Goal: Understand process/instructions: Learn how to perform a task or action

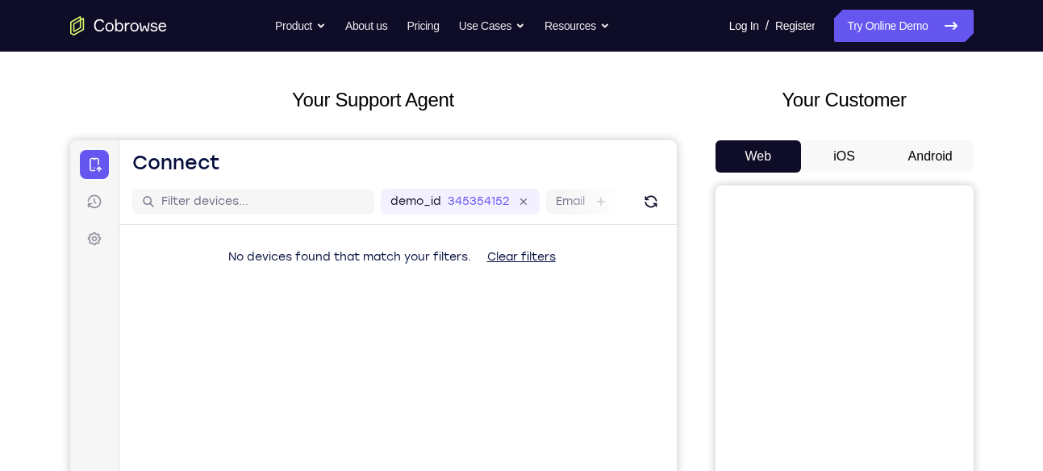
scroll to position [74, 0]
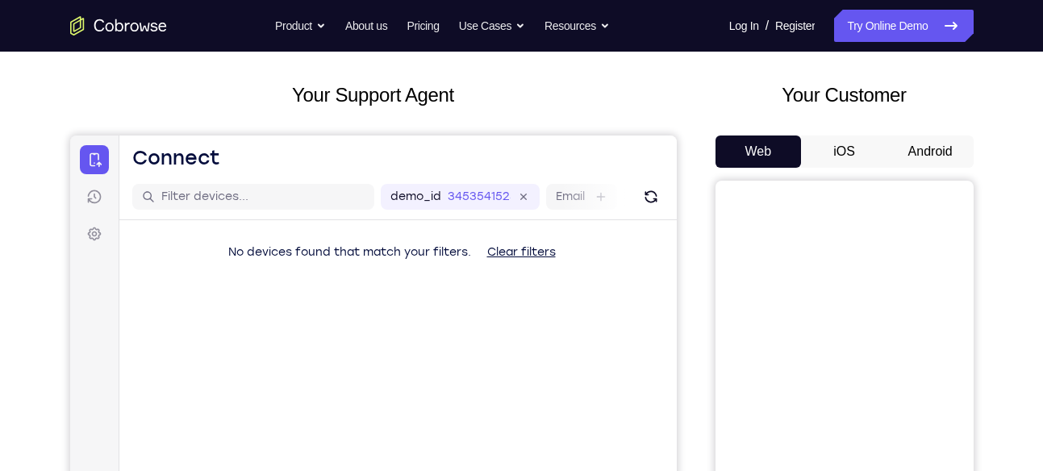
click at [922, 148] on button "Android" at bounding box center [930, 152] width 86 height 32
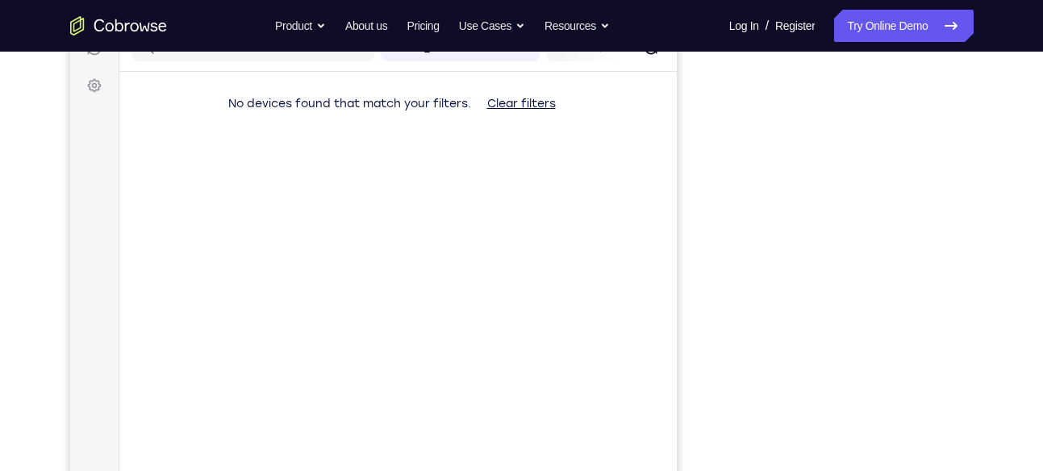
scroll to position [214, 0]
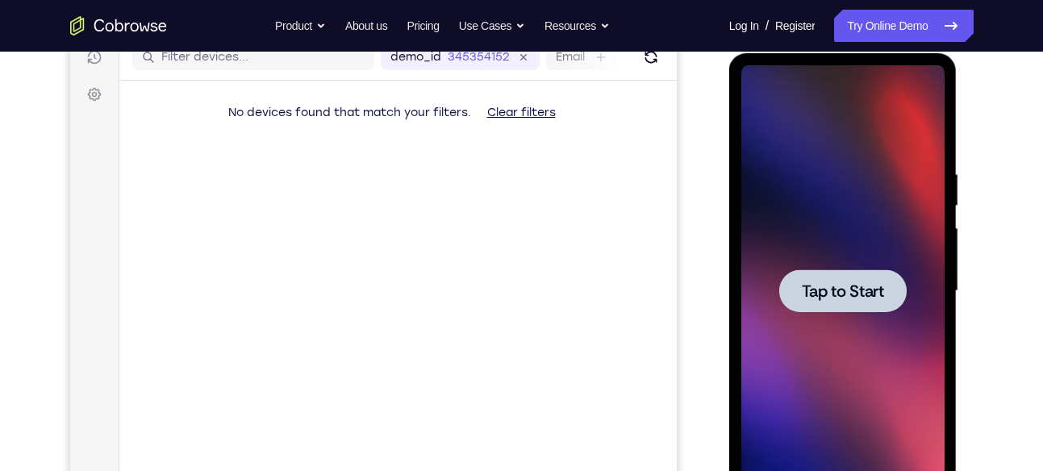
click at [836, 301] on div at bounding box center [842, 290] width 127 height 43
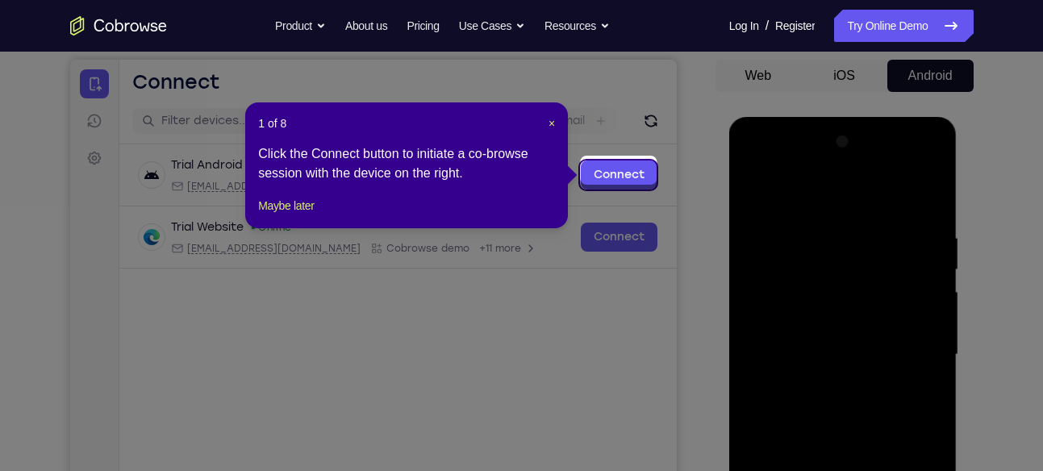
scroll to position [145, 0]
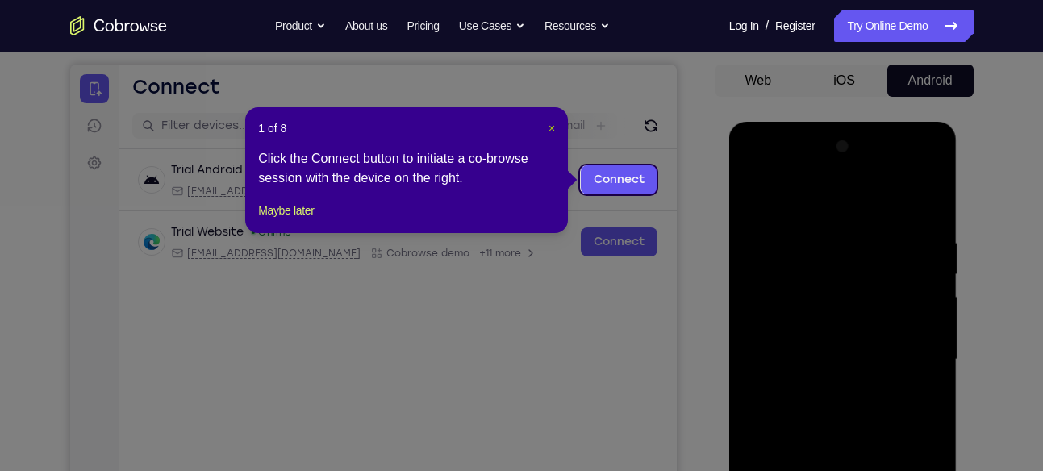
click at [552, 128] on span "×" at bounding box center [552, 128] width 6 height 13
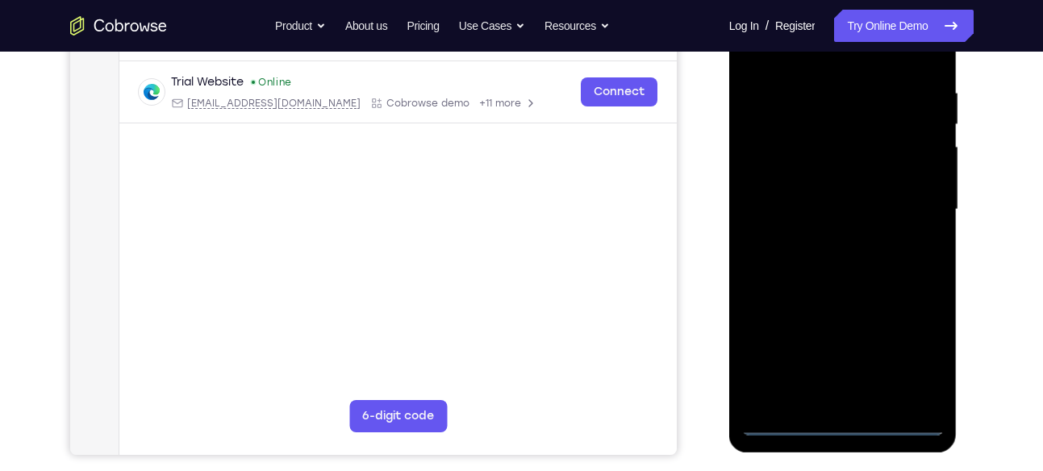
scroll to position [298, 0]
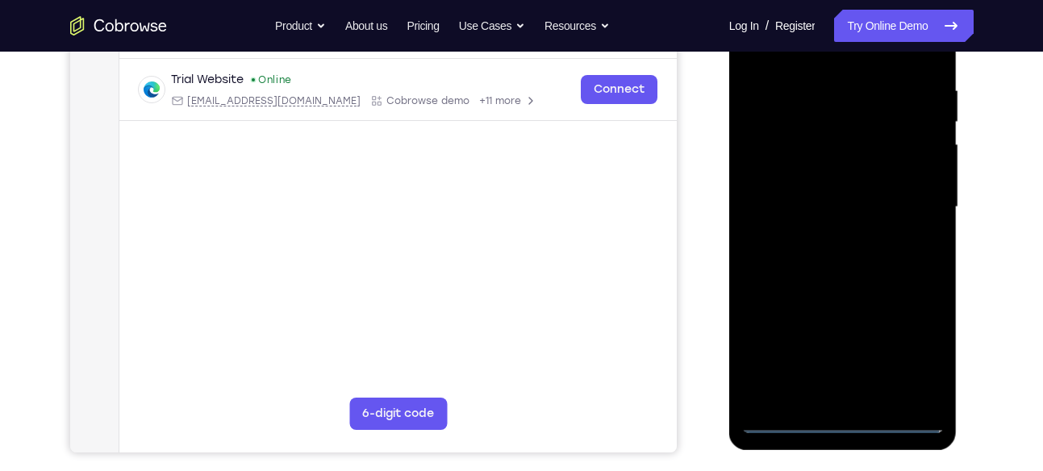
click at [841, 420] on div at bounding box center [842, 207] width 203 height 452
click at [909, 365] on div at bounding box center [842, 207] width 203 height 452
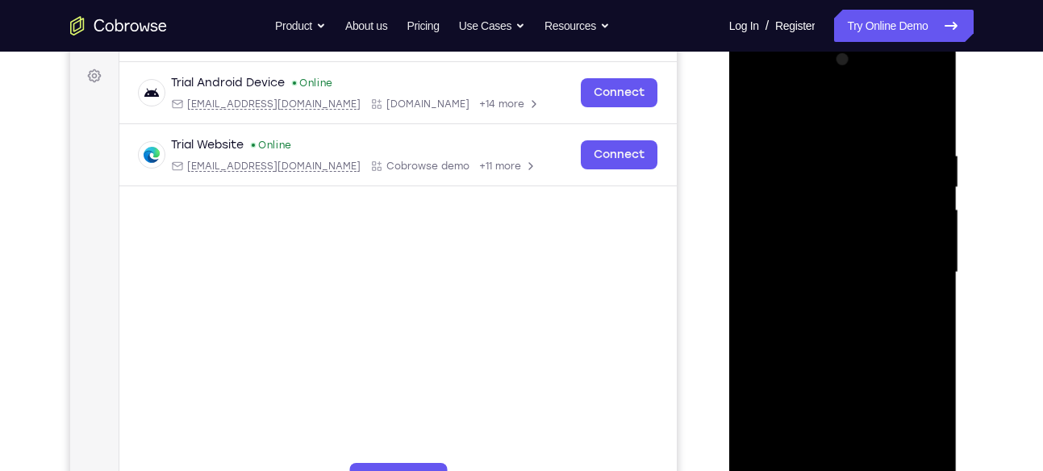
scroll to position [232, 0]
click at [775, 83] on div at bounding box center [842, 274] width 203 height 452
click at [915, 266] on div at bounding box center [842, 274] width 203 height 452
click at [823, 302] on div at bounding box center [842, 274] width 203 height 452
click at [830, 271] on div at bounding box center [842, 274] width 203 height 452
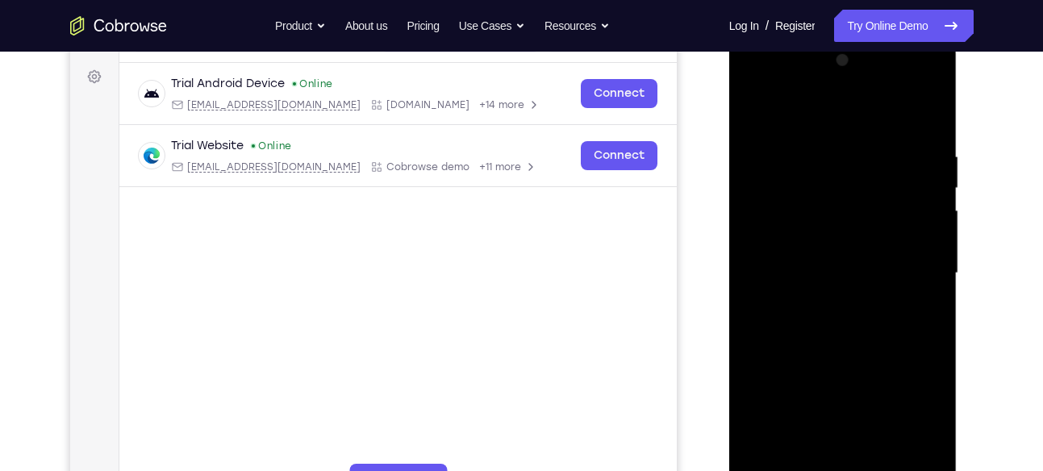
click at [824, 260] on div at bounding box center [842, 274] width 203 height 452
click at [797, 210] on div at bounding box center [842, 274] width 203 height 452
click at [815, 238] on div at bounding box center [842, 274] width 203 height 452
click at [817, 262] on div at bounding box center [842, 274] width 203 height 452
click at [816, 273] on div at bounding box center [842, 274] width 203 height 452
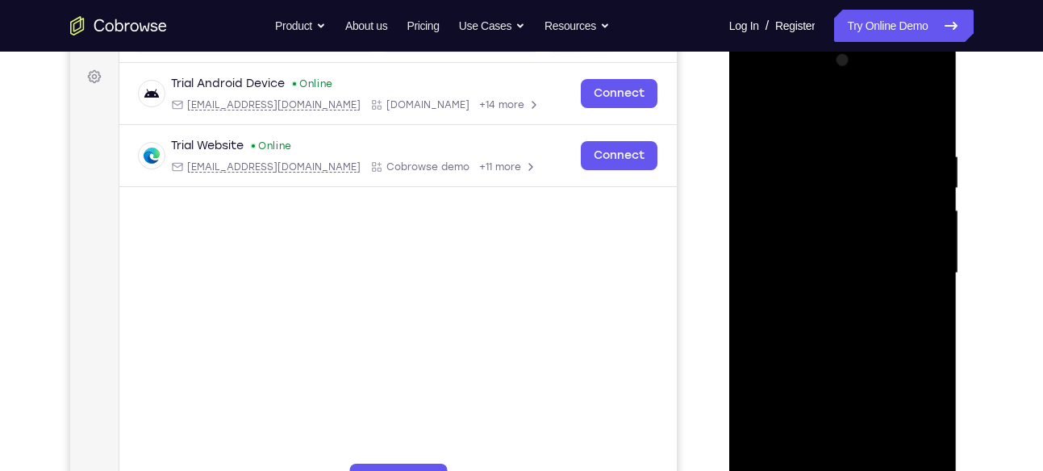
click at [820, 318] on div at bounding box center [842, 274] width 203 height 452
drag, startPoint x: 690, startPoint y: 258, endPoint x: 160, endPoint y: 186, distance: 534.8
click at [690, 258] on div "Your Support Agent Your Customer Web iOS Android" at bounding box center [521, 221] width 903 height 596
click at [929, 137] on div at bounding box center [842, 274] width 203 height 452
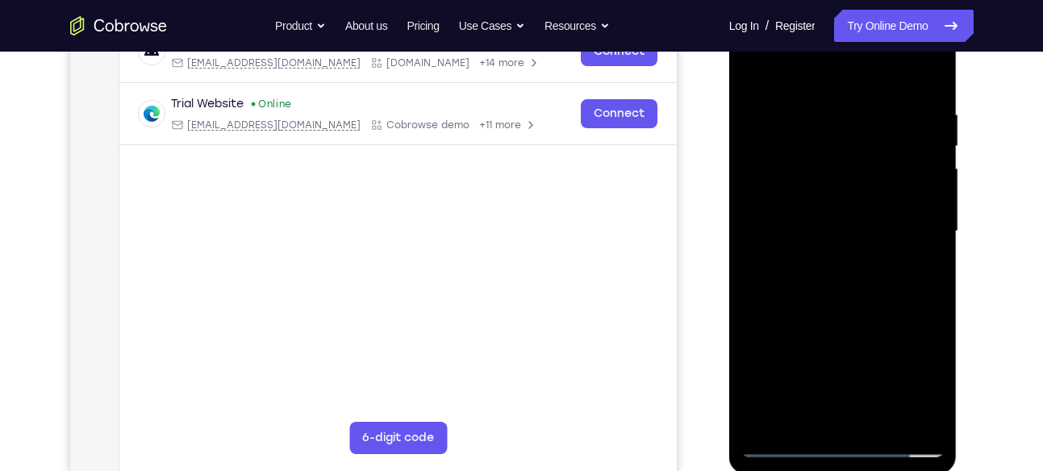
scroll to position [279, 0]
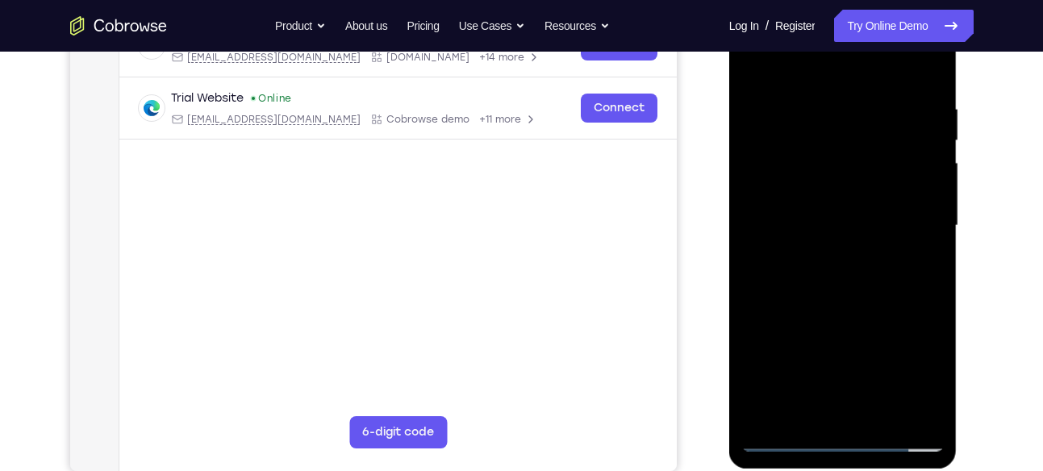
click at [884, 407] on div at bounding box center [842, 226] width 203 height 452
click at [909, 311] on div at bounding box center [842, 226] width 203 height 452
click at [838, 77] on div at bounding box center [842, 226] width 203 height 452
click at [834, 224] on div at bounding box center [842, 226] width 203 height 452
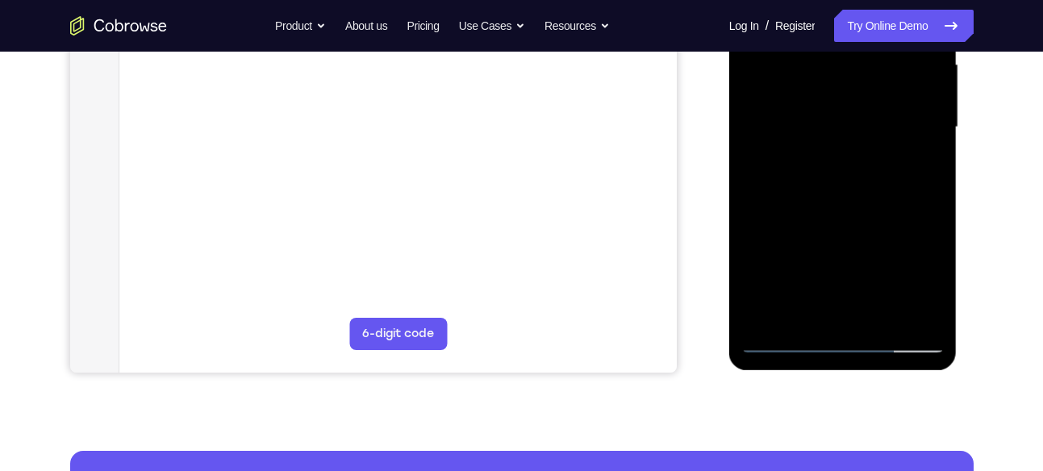
scroll to position [378, 0]
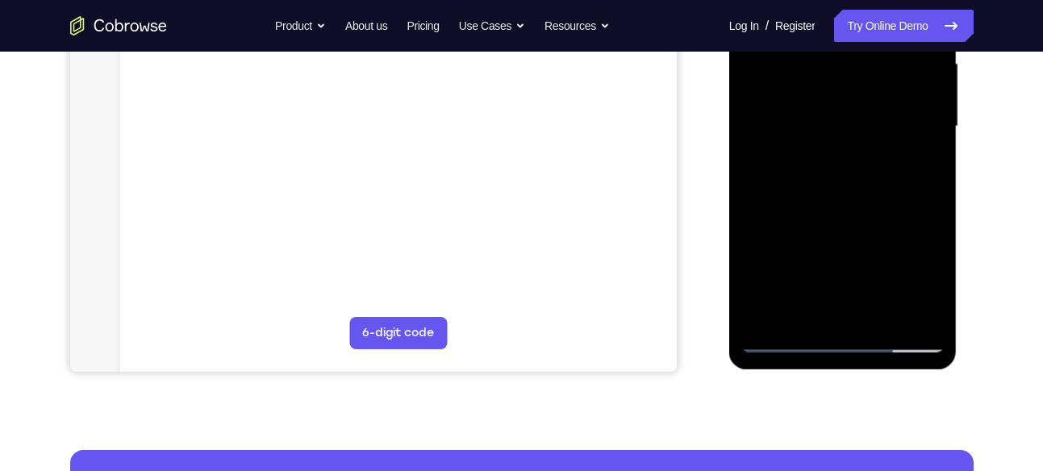
click at [842, 197] on div at bounding box center [842, 127] width 203 height 452
click at [914, 202] on div at bounding box center [842, 127] width 203 height 452
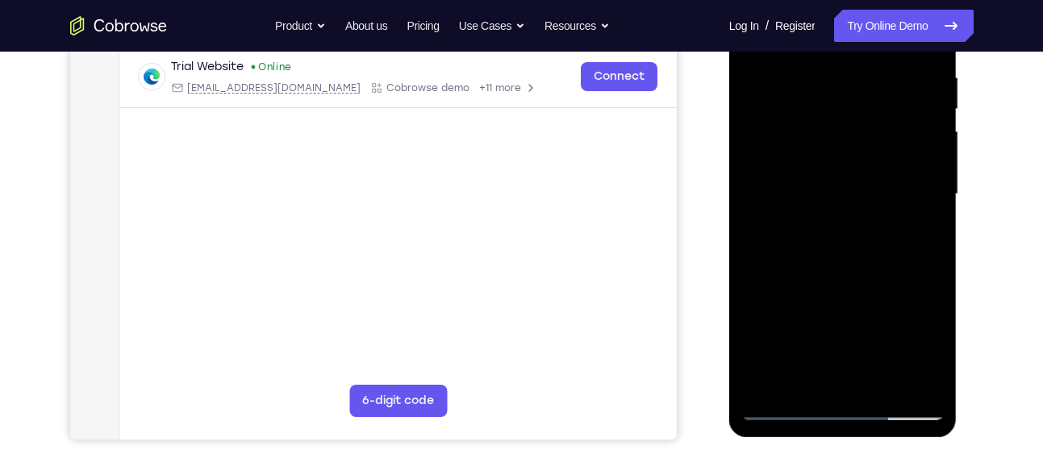
scroll to position [309, 0]
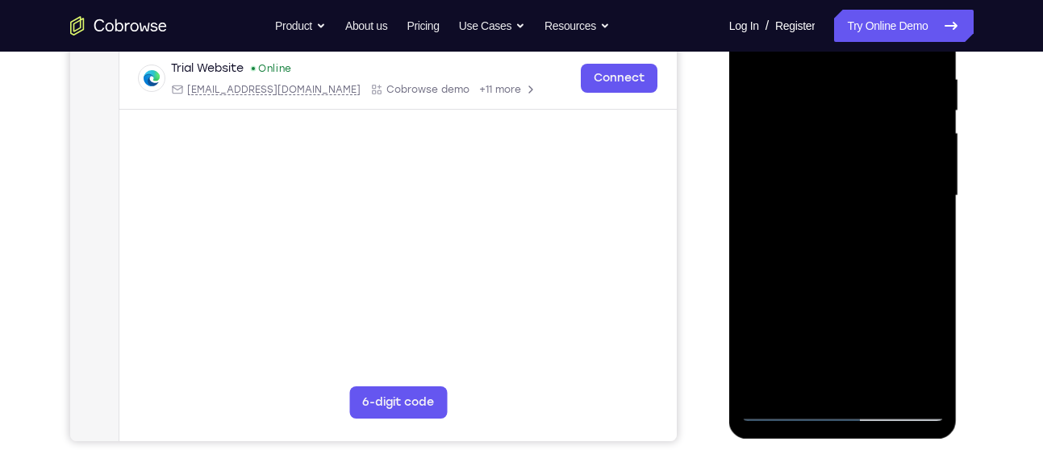
click at [919, 234] on div at bounding box center [842, 196] width 203 height 452
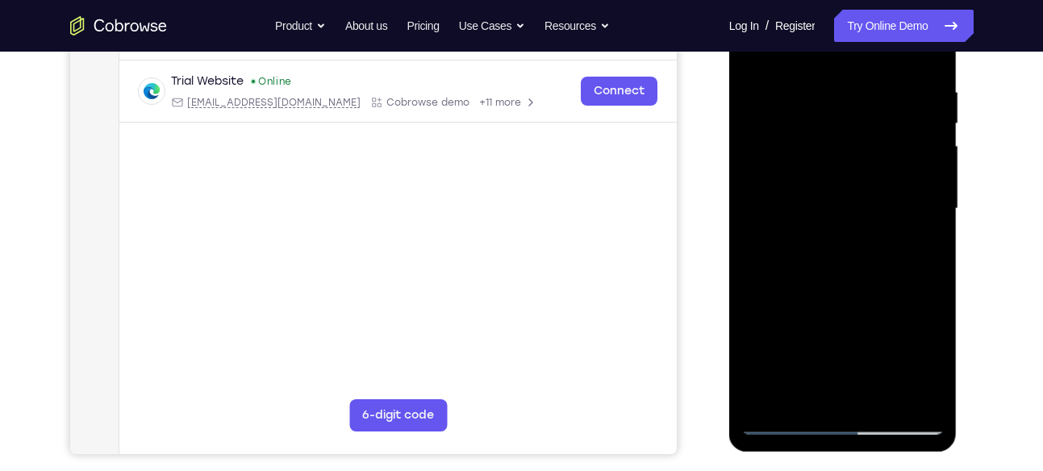
scroll to position [295, 0]
click at [860, 116] on div at bounding box center [842, 210] width 203 height 452
click at [914, 261] on div at bounding box center [842, 210] width 203 height 452
click at [914, 257] on div at bounding box center [842, 210] width 203 height 452
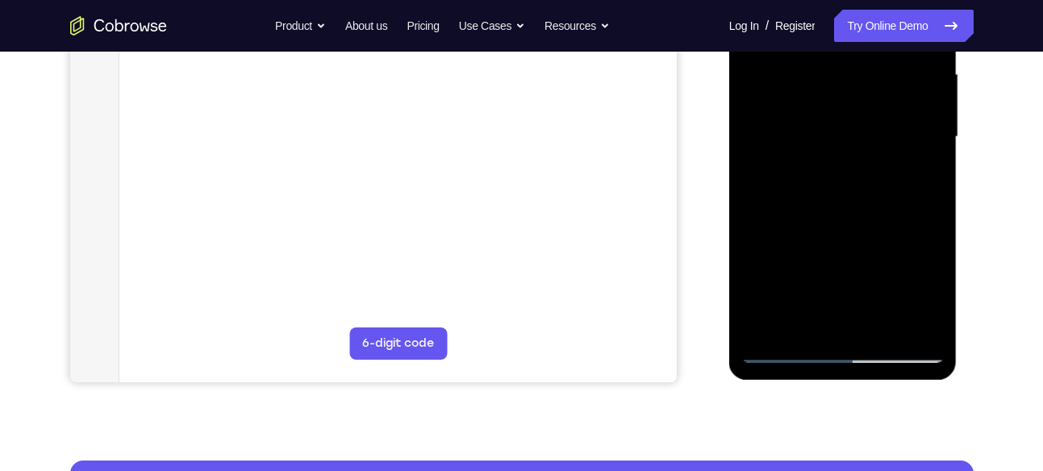
scroll to position [370, 0]
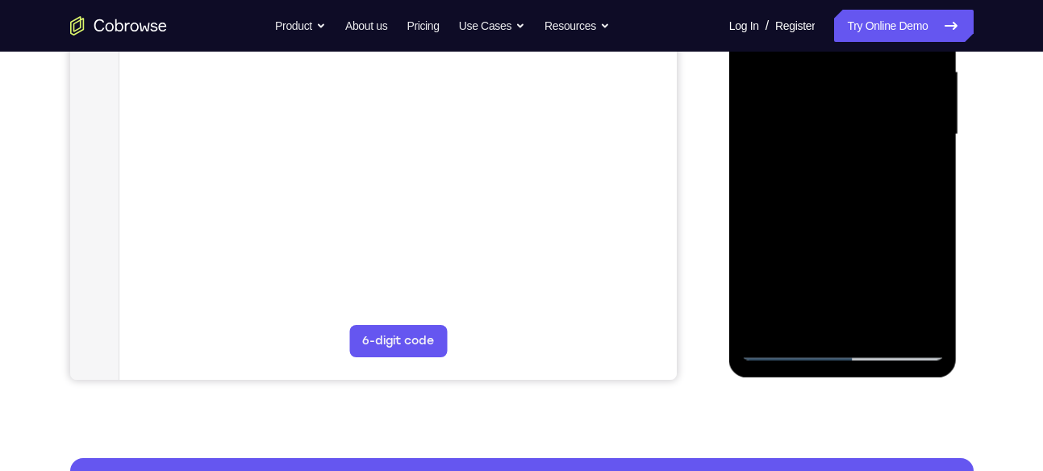
click at [916, 182] on div at bounding box center [842, 135] width 203 height 452
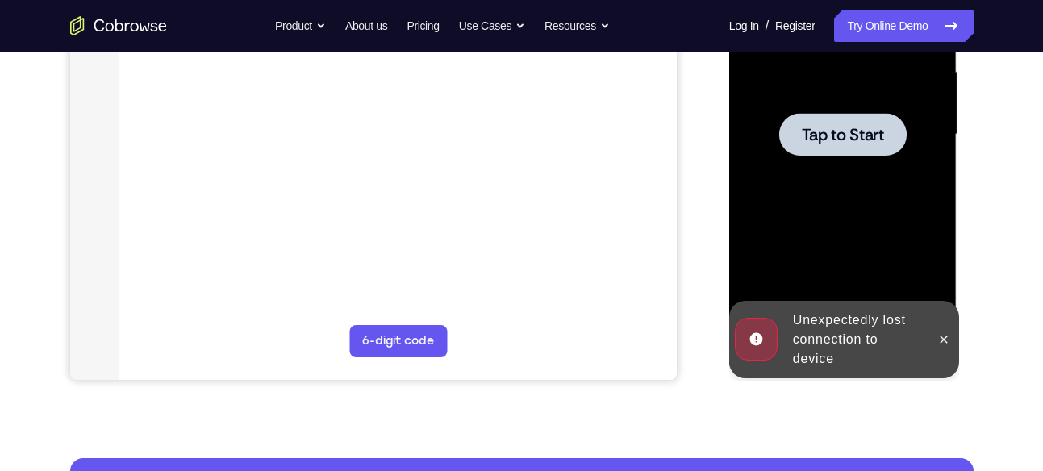
click at [858, 140] on span "Tap to Start" at bounding box center [843, 135] width 82 height 16
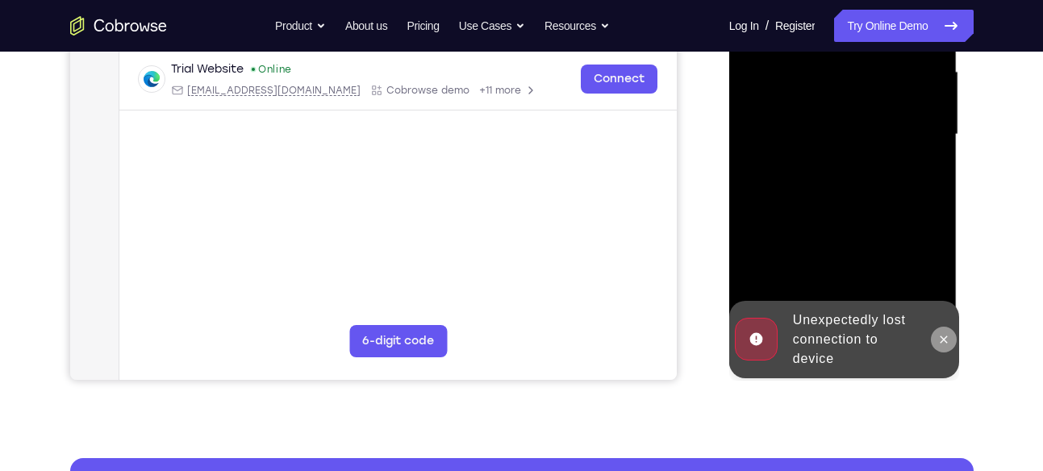
click at [952, 340] on button at bounding box center [944, 340] width 26 height 26
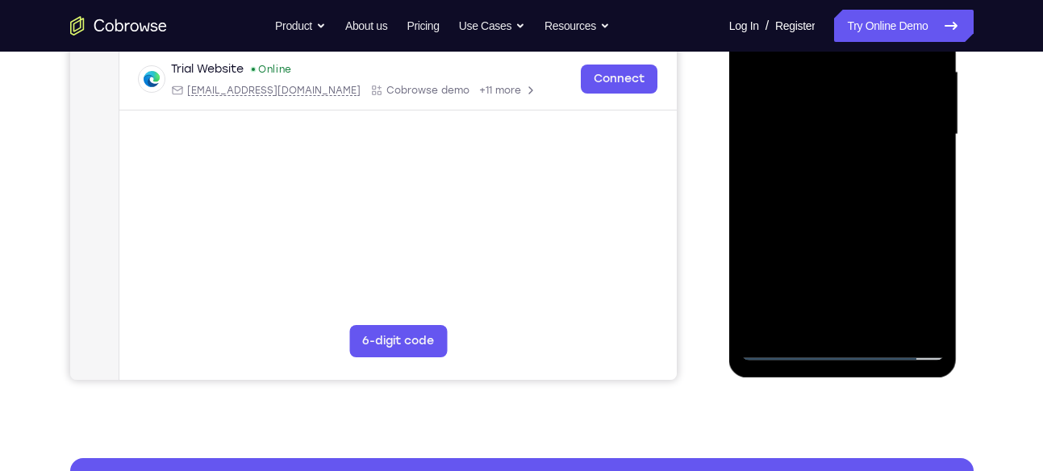
click at [849, 354] on div at bounding box center [842, 135] width 203 height 452
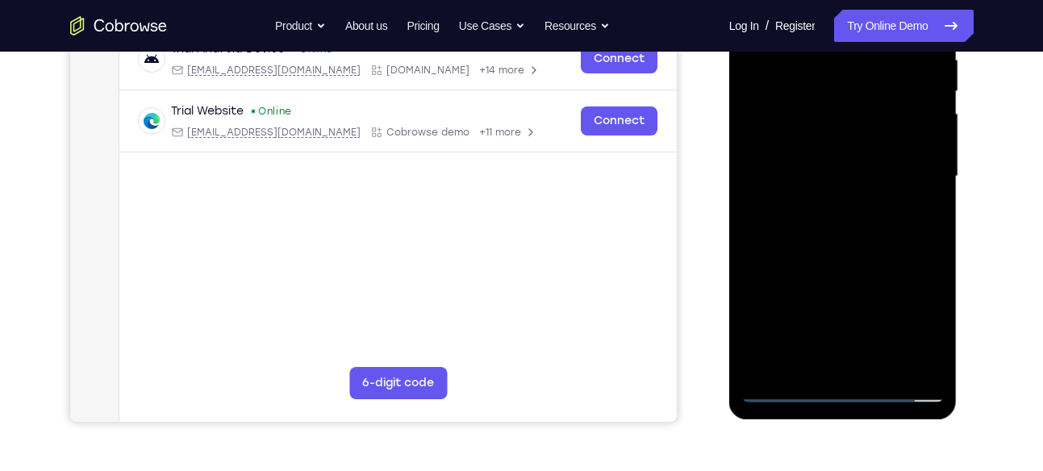
scroll to position [328, 0]
click at [844, 388] on div at bounding box center [842, 178] width 203 height 452
click at [847, 389] on div at bounding box center [842, 178] width 203 height 452
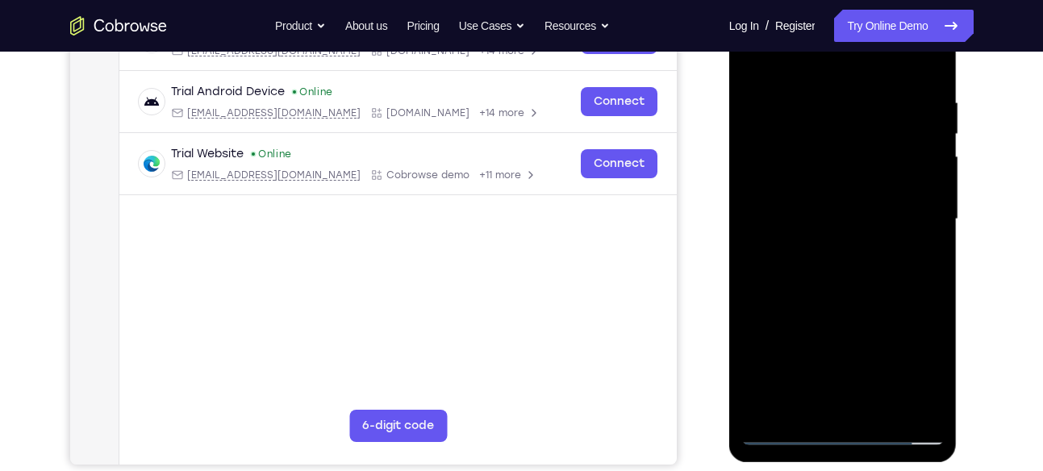
click at [847, 436] on div at bounding box center [842, 220] width 203 height 452
click at [917, 364] on div at bounding box center [842, 220] width 203 height 452
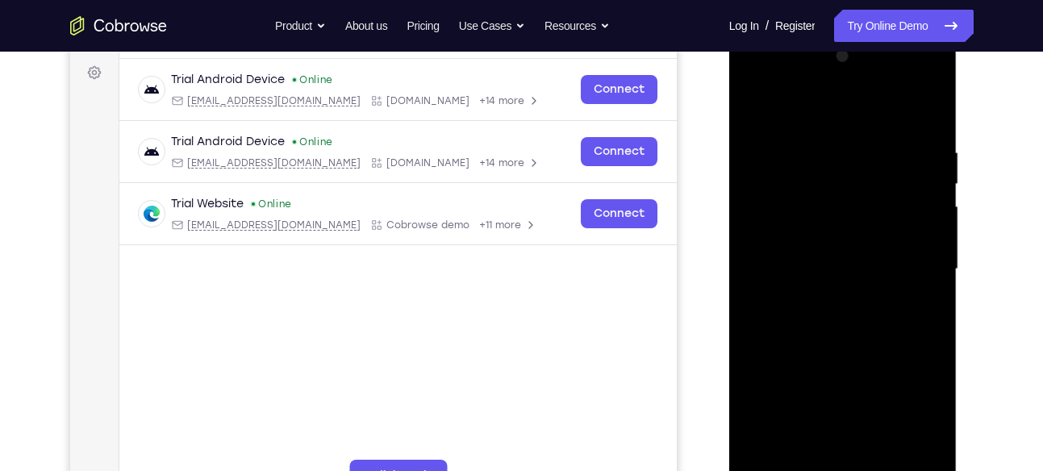
scroll to position [235, 0]
click at [908, 408] on div at bounding box center [842, 270] width 203 height 452
click at [809, 84] on div at bounding box center [842, 270] width 203 height 452
click at [791, 82] on div at bounding box center [842, 270] width 203 height 452
click at [911, 256] on div at bounding box center [842, 270] width 203 height 452
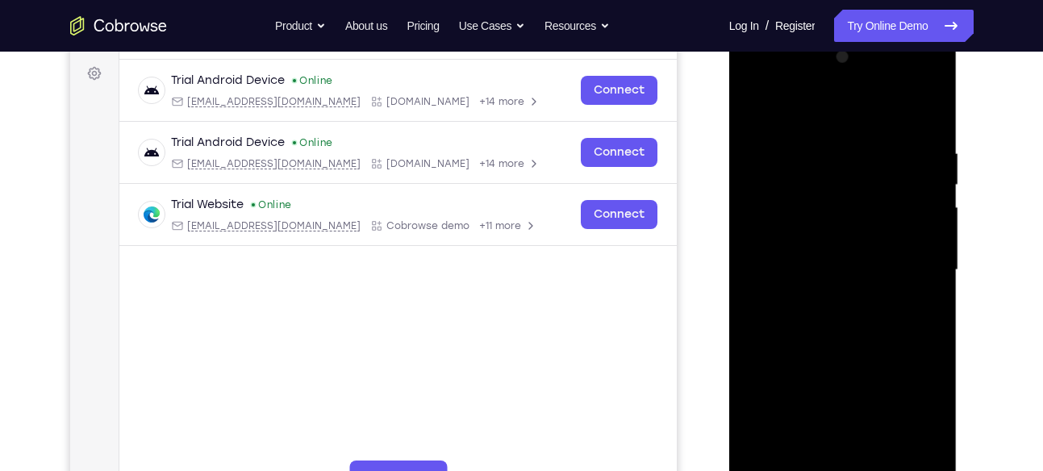
click at [911, 256] on div at bounding box center [842, 270] width 203 height 452
click at [828, 294] on div at bounding box center [842, 270] width 203 height 452
click at [835, 244] on div at bounding box center [842, 270] width 203 height 452
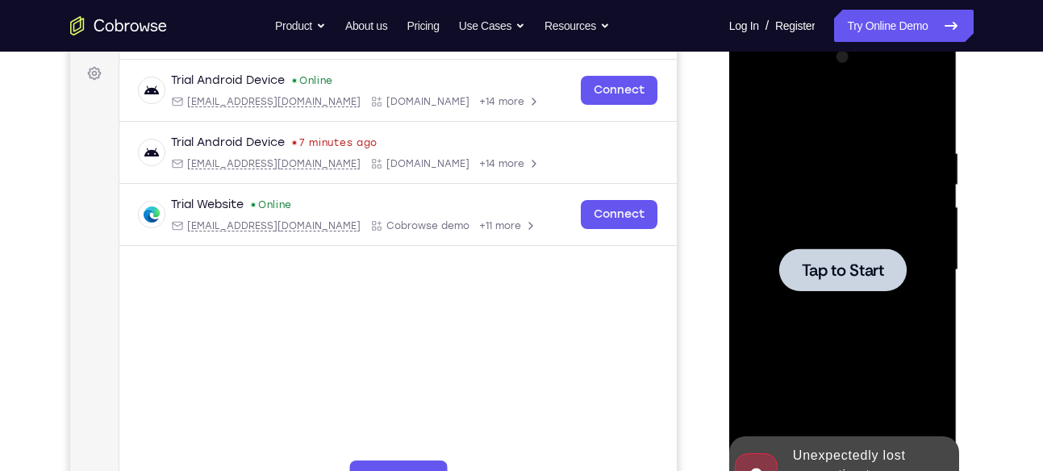
click at [825, 262] on span "Tap to Start" at bounding box center [843, 270] width 82 height 16
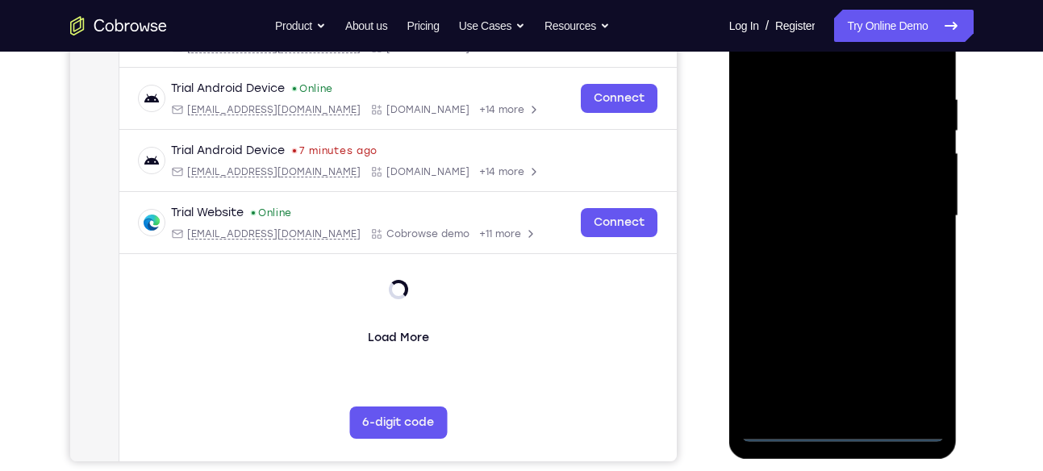
scroll to position [300, 0]
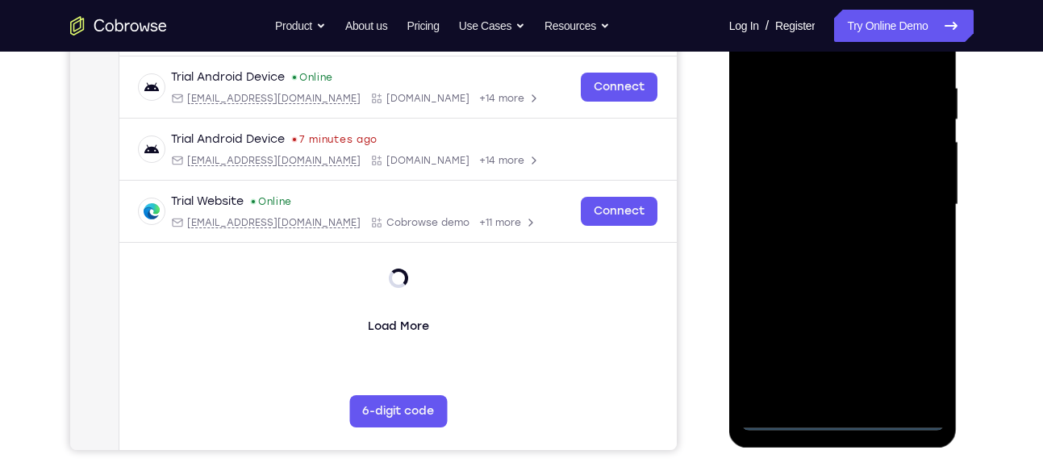
click at [851, 419] on div at bounding box center [842, 205] width 203 height 452
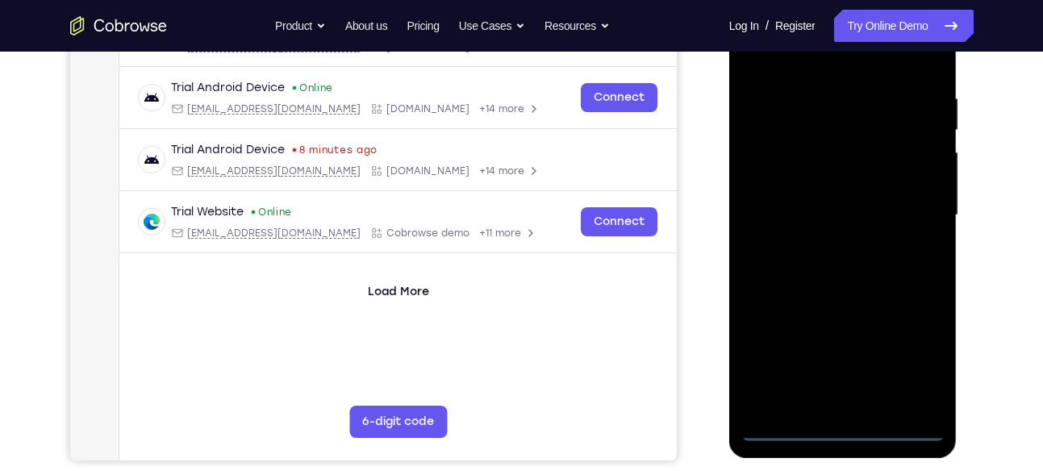
scroll to position [289, 0]
click at [910, 354] on div at bounding box center [842, 216] width 203 height 452
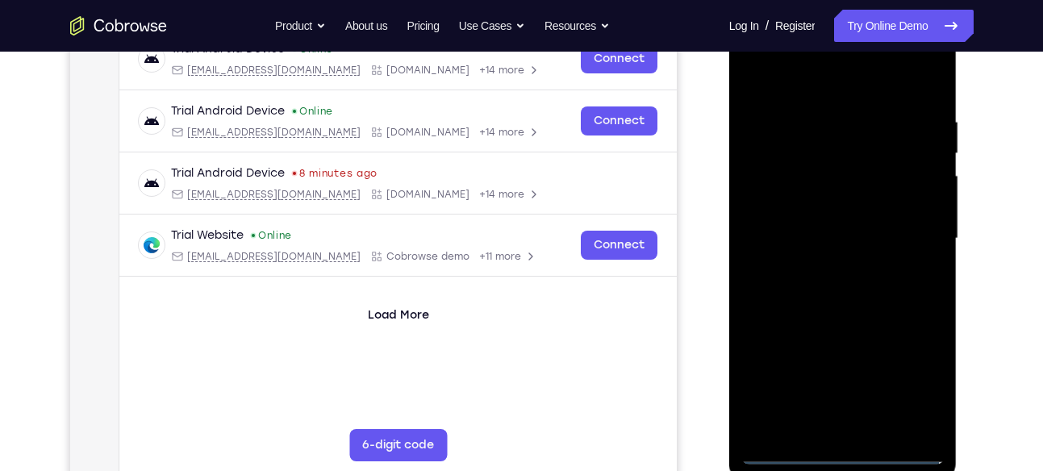
scroll to position [258, 0]
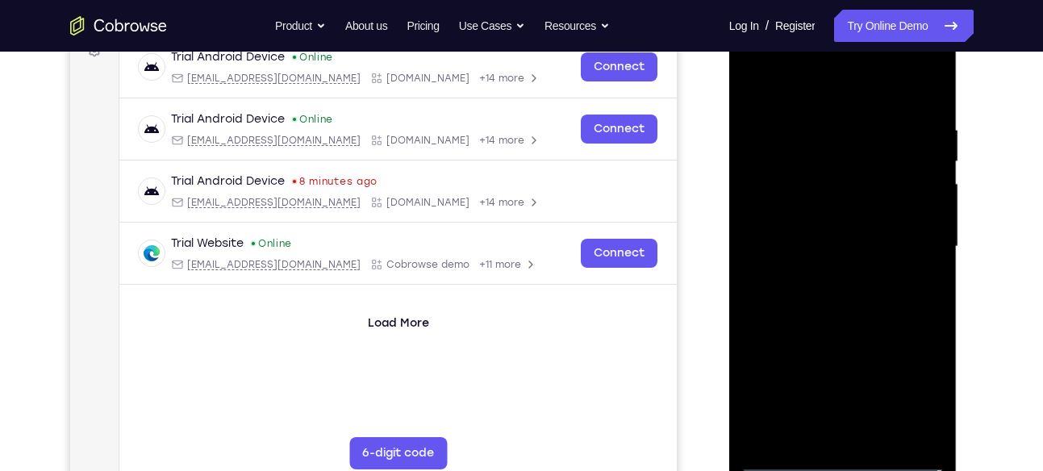
click at [794, 62] on div at bounding box center [842, 247] width 203 height 452
click at [921, 242] on div at bounding box center [842, 247] width 203 height 452
click at [912, 242] on div at bounding box center [842, 247] width 203 height 452
click at [822, 281] on div at bounding box center [842, 247] width 203 height 452
click at [816, 210] on div at bounding box center [842, 247] width 203 height 452
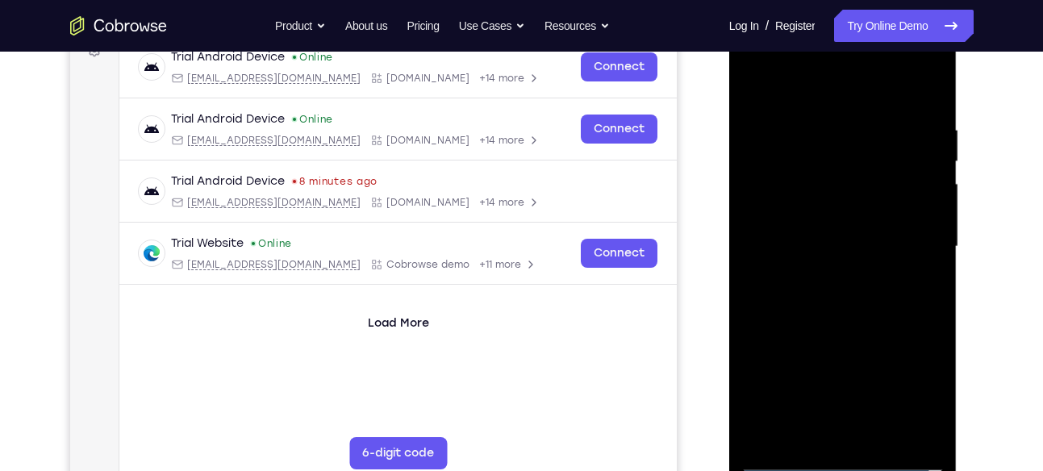
click at [807, 220] on div at bounding box center [842, 247] width 203 height 452
click at [809, 207] on div at bounding box center [842, 247] width 203 height 452
click at [832, 176] on div at bounding box center [842, 247] width 203 height 452
click at [837, 240] on div at bounding box center [842, 247] width 203 height 452
click at [850, 319] on div at bounding box center [842, 247] width 203 height 452
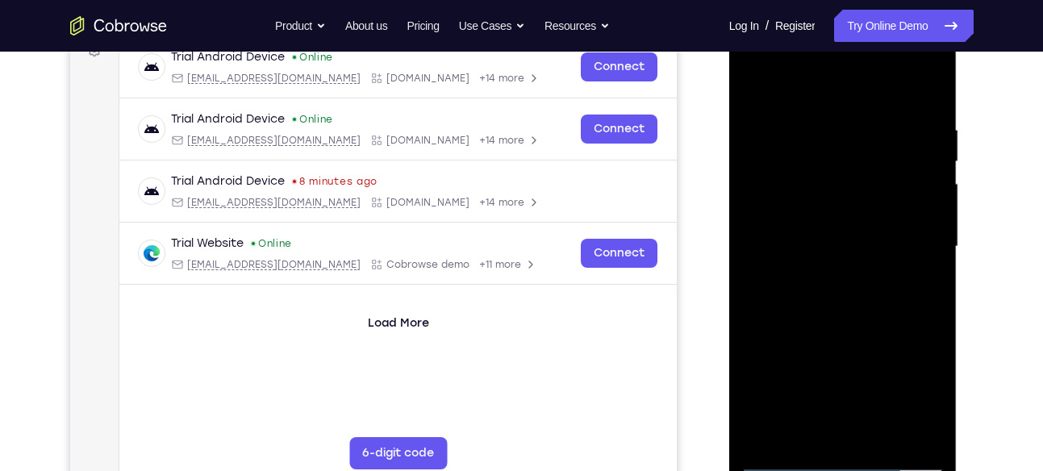
click at [900, 427] on div at bounding box center [842, 247] width 203 height 452
click at [883, 435] on div at bounding box center [842, 247] width 203 height 452
click at [862, 330] on div at bounding box center [842, 247] width 203 height 452
click at [829, 94] on div at bounding box center [842, 247] width 203 height 452
click at [806, 254] on div at bounding box center [842, 247] width 203 height 452
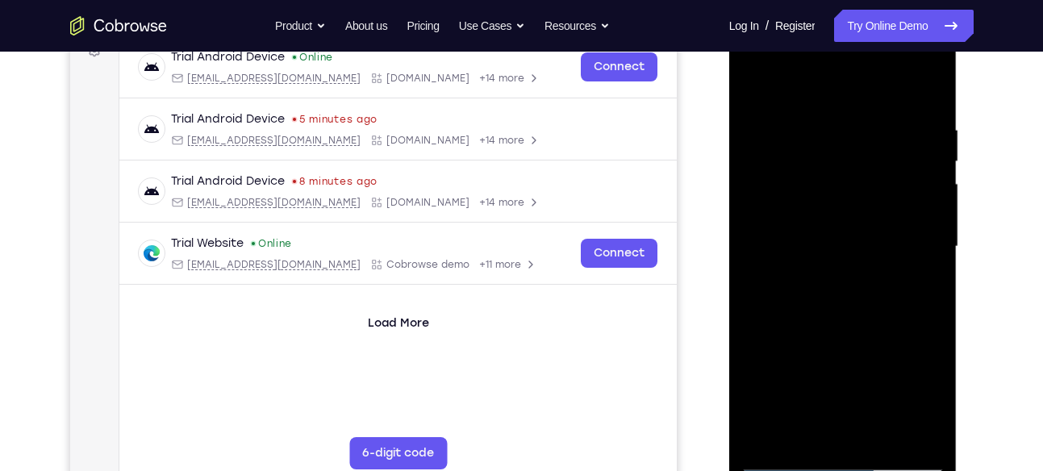
click at [916, 383] on div at bounding box center [842, 247] width 203 height 452
click at [874, 391] on div at bounding box center [842, 247] width 203 height 452
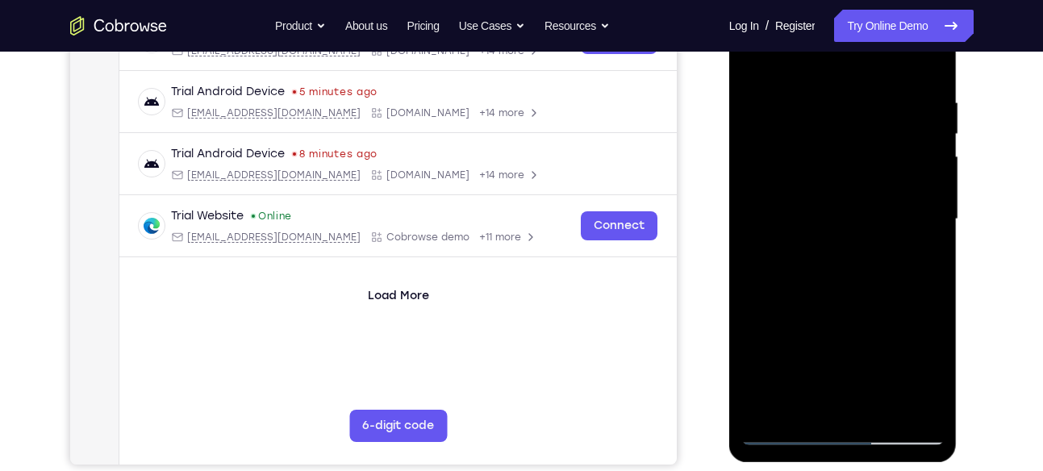
click at [857, 343] on div at bounding box center [842, 220] width 203 height 452
click at [873, 219] on div at bounding box center [842, 220] width 203 height 452
click at [905, 363] on div at bounding box center [842, 220] width 203 height 452
click at [873, 361] on div at bounding box center [842, 220] width 203 height 452
click at [838, 282] on div at bounding box center [842, 220] width 203 height 452
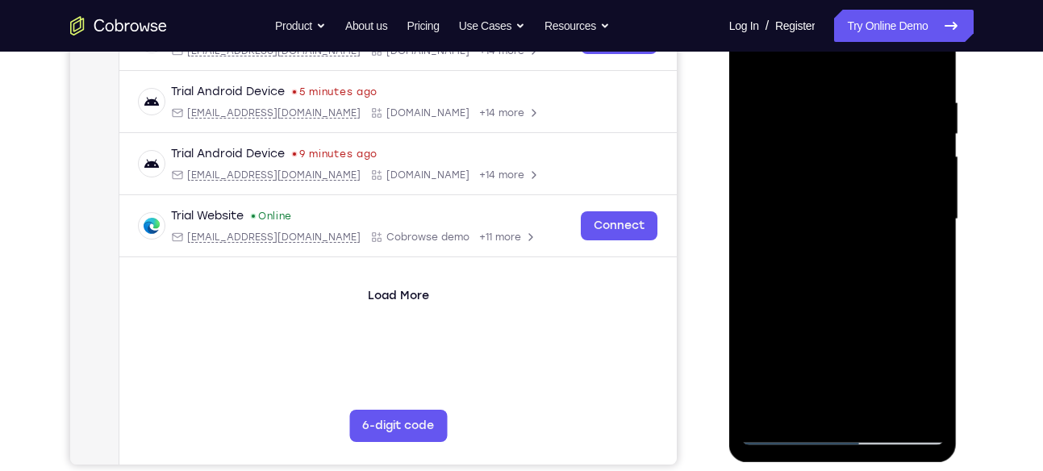
click at [917, 257] on div at bounding box center [842, 220] width 203 height 452
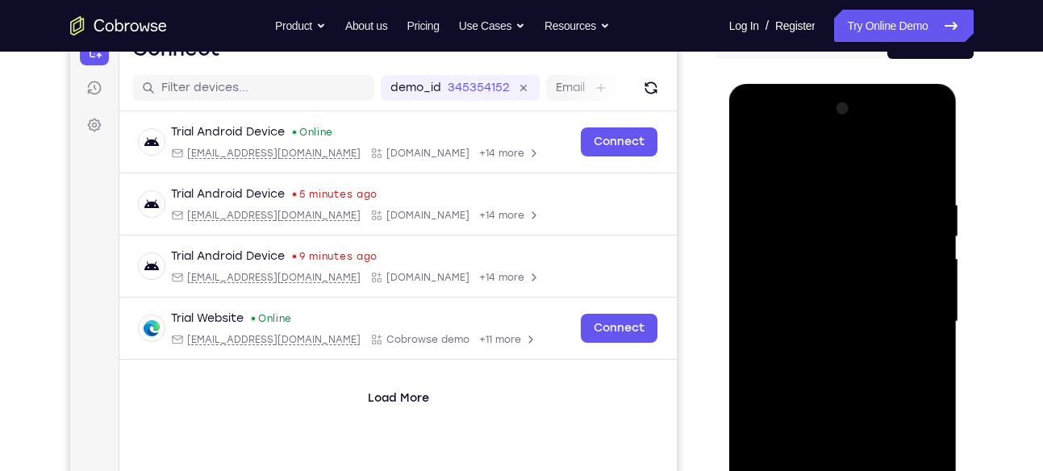
scroll to position [182, 0]
click at [755, 165] on div at bounding box center [842, 323] width 203 height 452
click at [813, 191] on div at bounding box center [842, 323] width 203 height 452
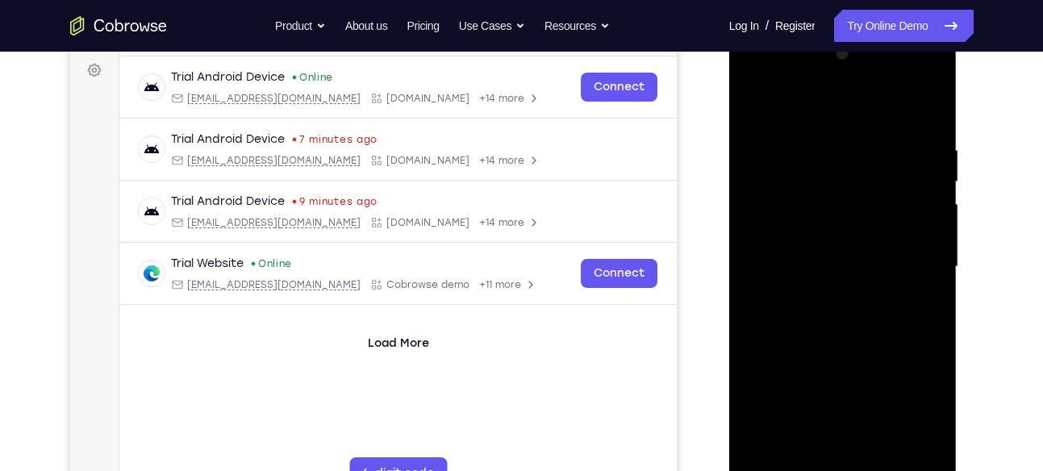
scroll to position [240, 0]
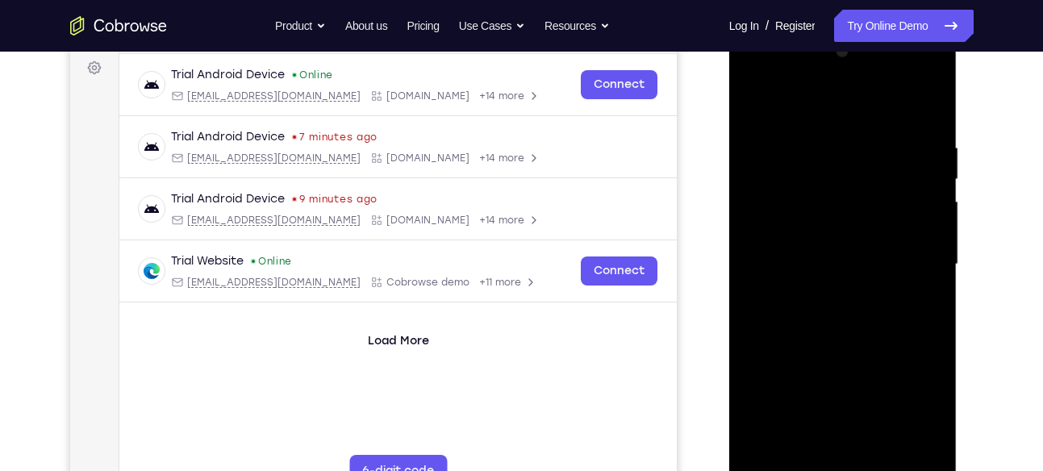
click at [910, 439] on div at bounding box center [842, 265] width 203 height 452
click at [907, 449] on div at bounding box center [842, 265] width 203 height 452
click at [923, 105] on div at bounding box center [842, 265] width 203 height 452
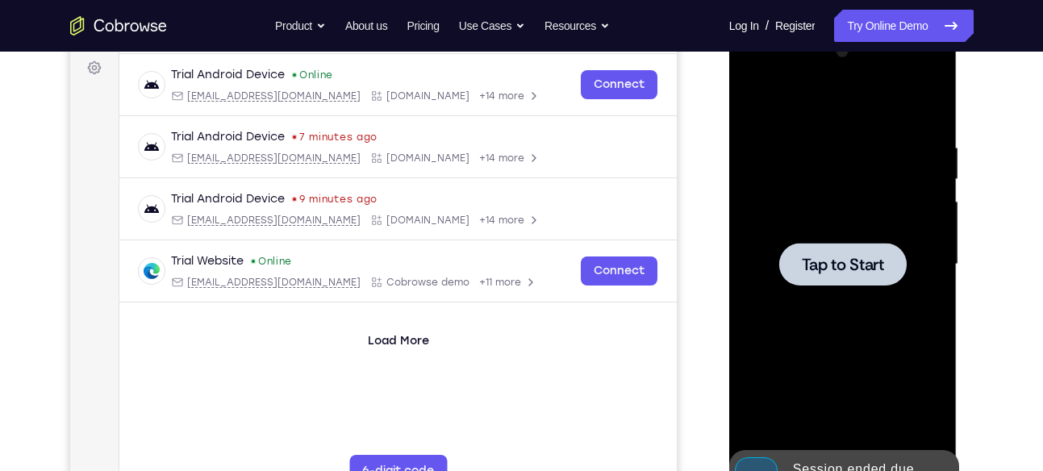
click at [857, 236] on div at bounding box center [842, 265] width 203 height 452
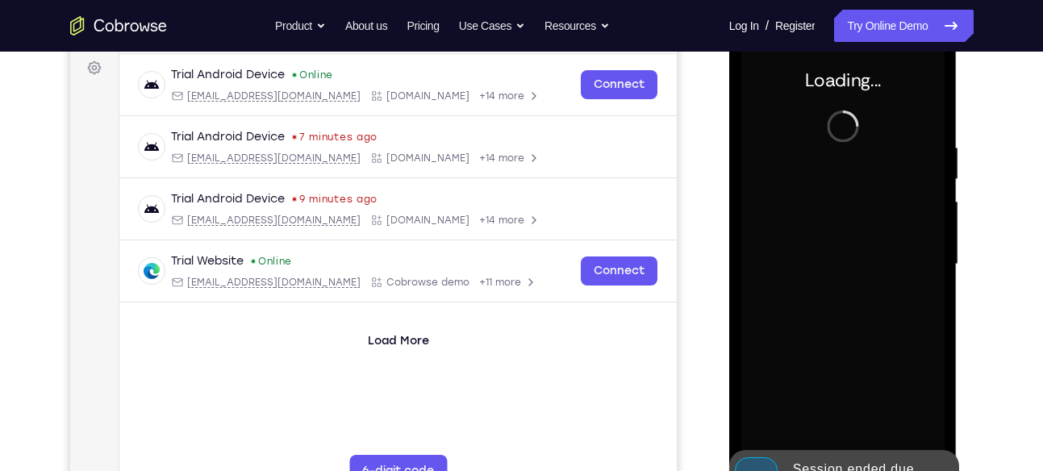
scroll to position [233, 0]
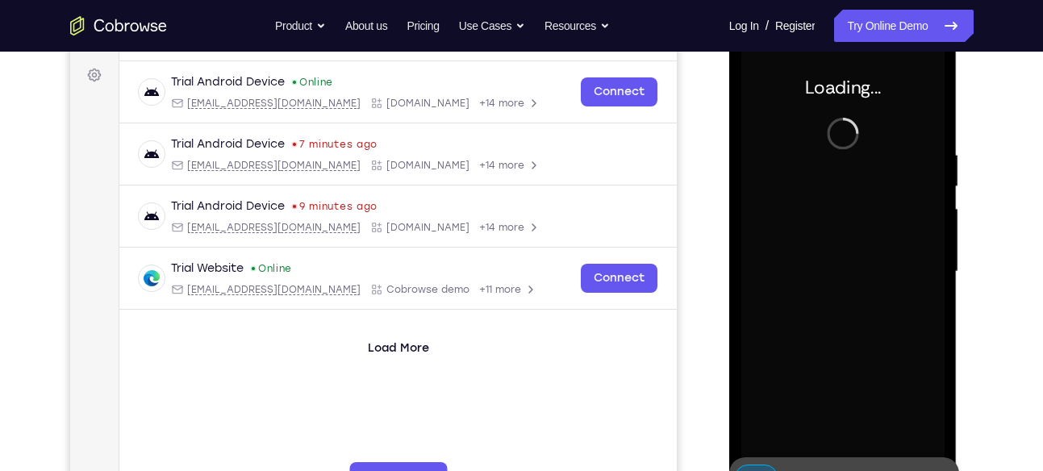
click at [857, 236] on div at bounding box center [842, 272] width 203 height 452
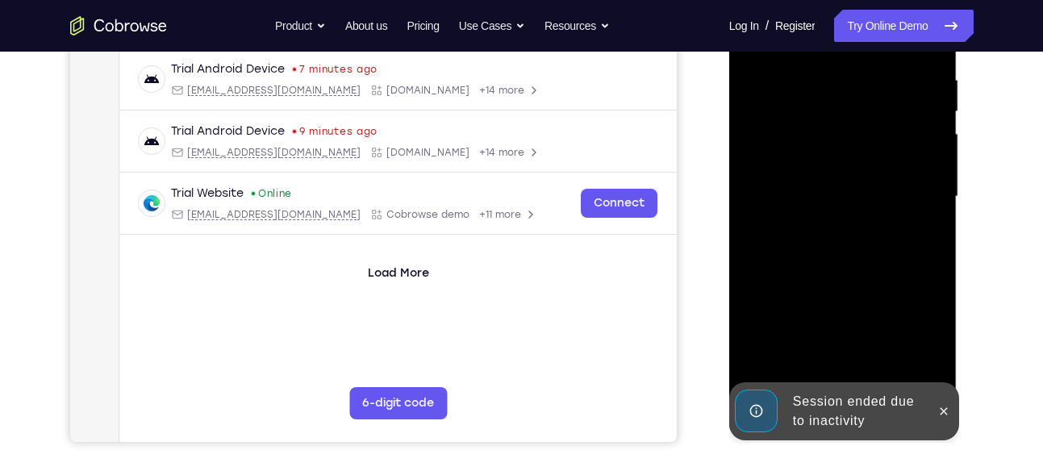
scroll to position [309, 0]
click at [949, 415] on icon at bounding box center [943, 410] width 13 height 13
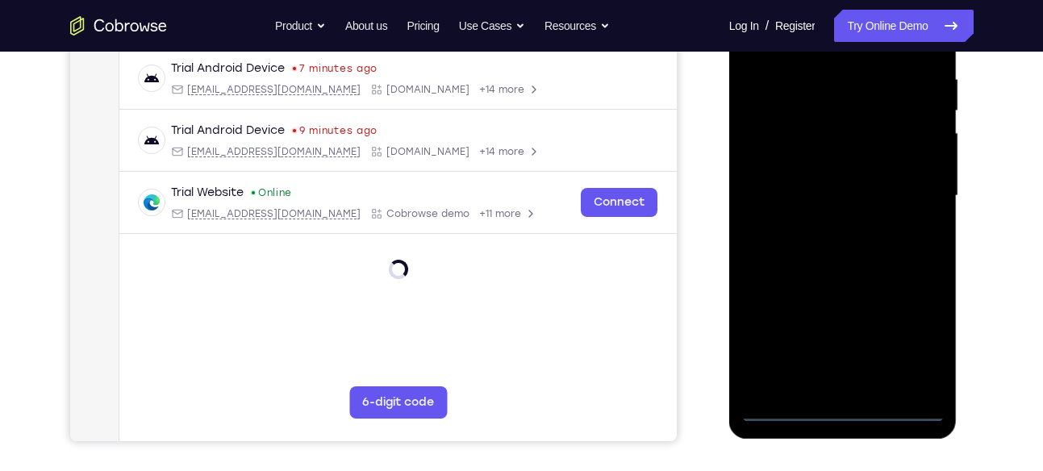
click at [845, 410] on div at bounding box center [842, 196] width 203 height 452
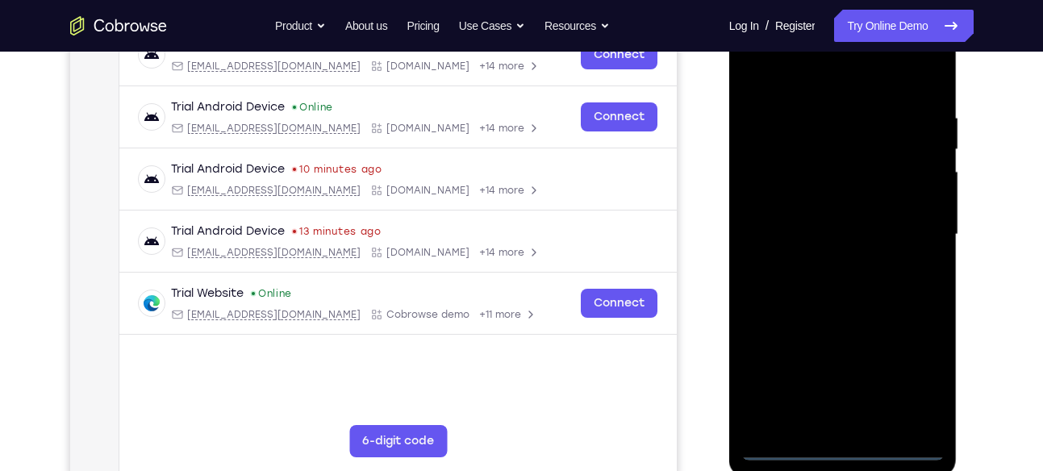
scroll to position [261, 0]
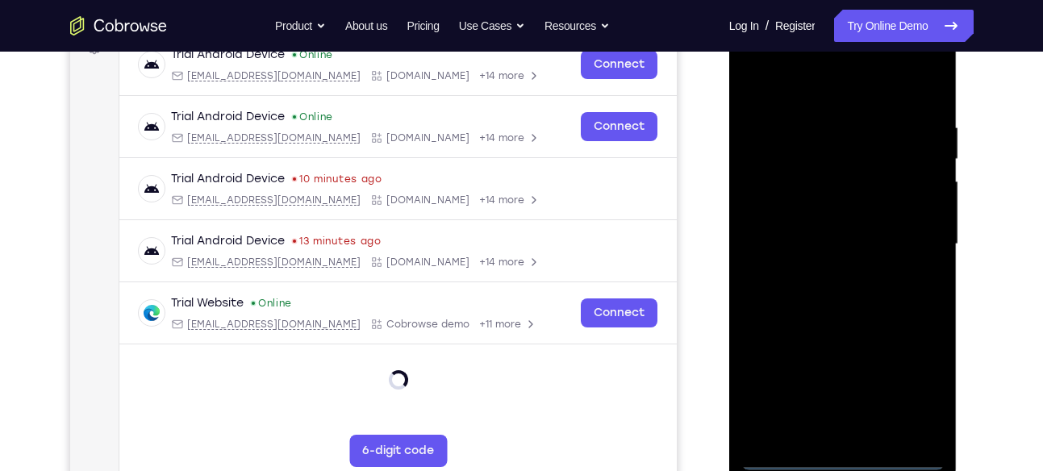
click at [921, 395] on div at bounding box center [842, 245] width 203 height 452
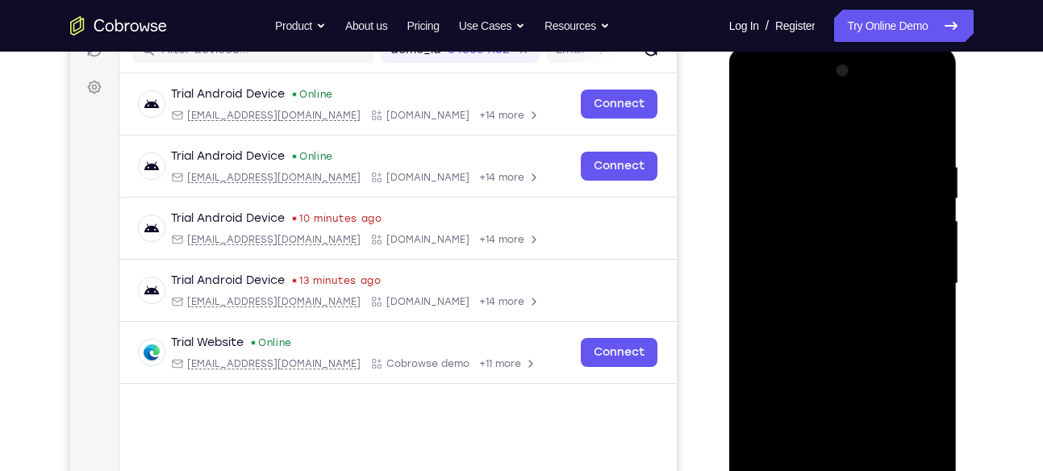
scroll to position [220, 0]
click at [778, 94] on div at bounding box center [842, 285] width 203 height 452
click at [910, 275] on div at bounding box center [842, 285] width 203 height 452
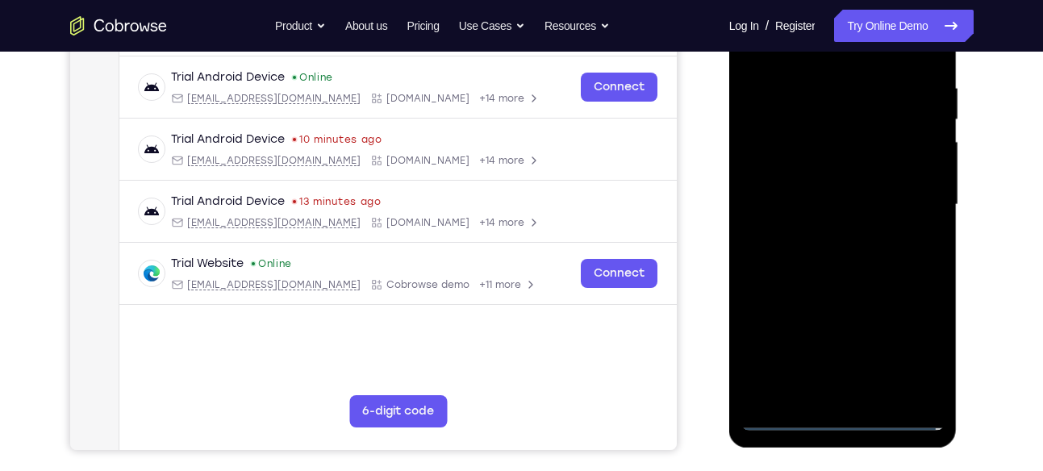
scroll to position [301, 0]
click at [863, 393] on div at bounding box center [842, 204] width 203 height 452
click at [803, 182] on div at bounding box center [842, 204] width 203 height 452
click at [808, 159] on div at bounding box center [842, 204] width 203 height 452
click at [812, 196] on div at bounding box center [842, 204] width 203 height 452
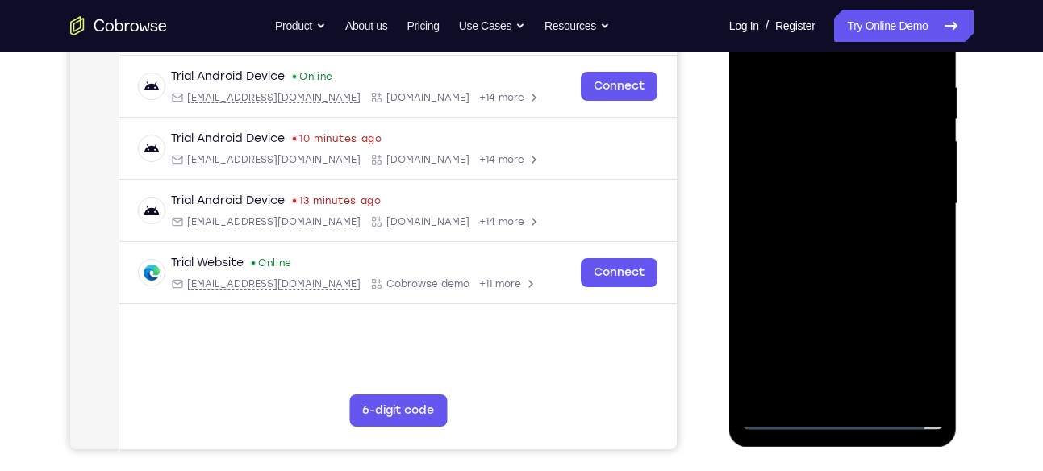
click at [847, 257] on div at bounding box center [842, 204] width 203 height 452
click at [847, 242] on div at bounding box center [842, 204] width 203 height 452
click at [845, 251] on div at bounding box center [842, 204] width 203 height 452
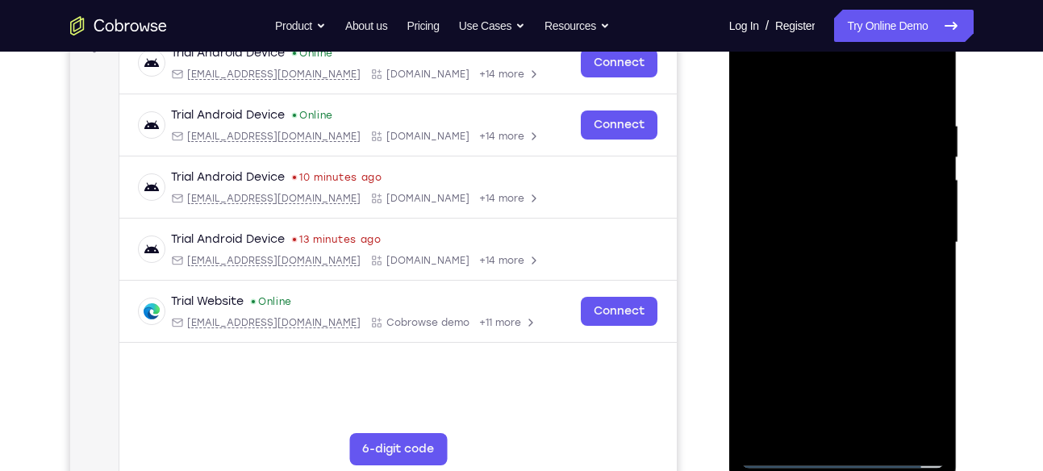
scroll to position [261, 0]
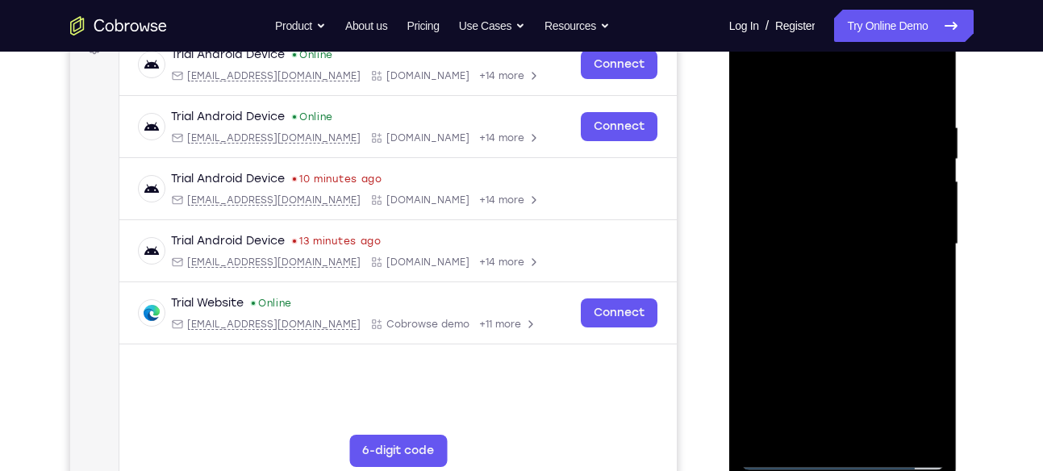
click at [841, 318] on div at bounding box center [842, 245] width 203 height 452
click at [876, 428] on div at bounding box center [842, 245] width 203 height 452
click at [837, 323] on div at bounding box center [842, 245] width 203 height 452
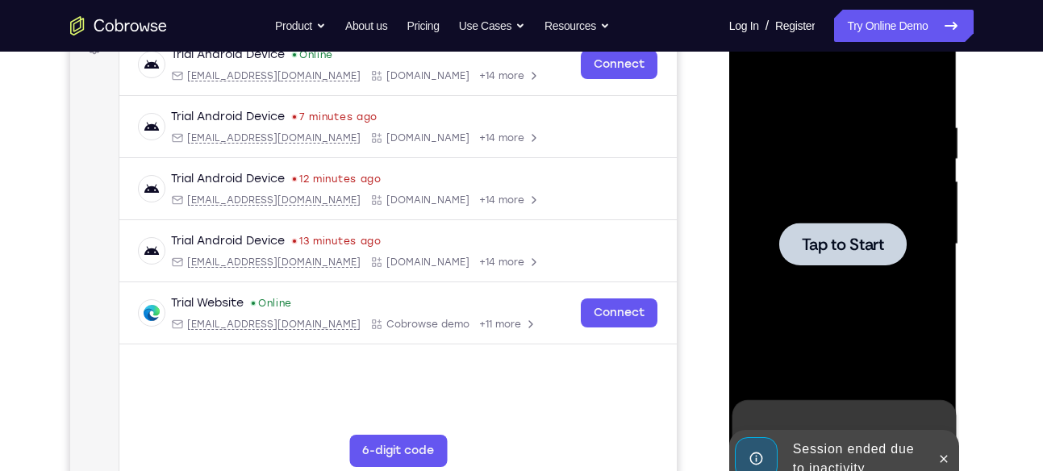
click at [857, 244] on span "Tap to Start" at bounding box center [843, 244] width 82 height 16
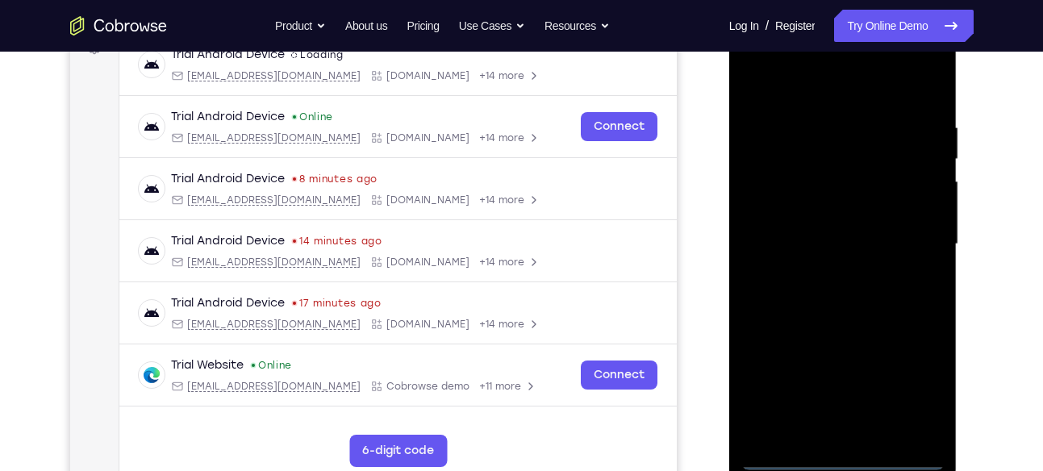
click at [841, 452] on div at bounding box center [842, 245] width 203 height 452
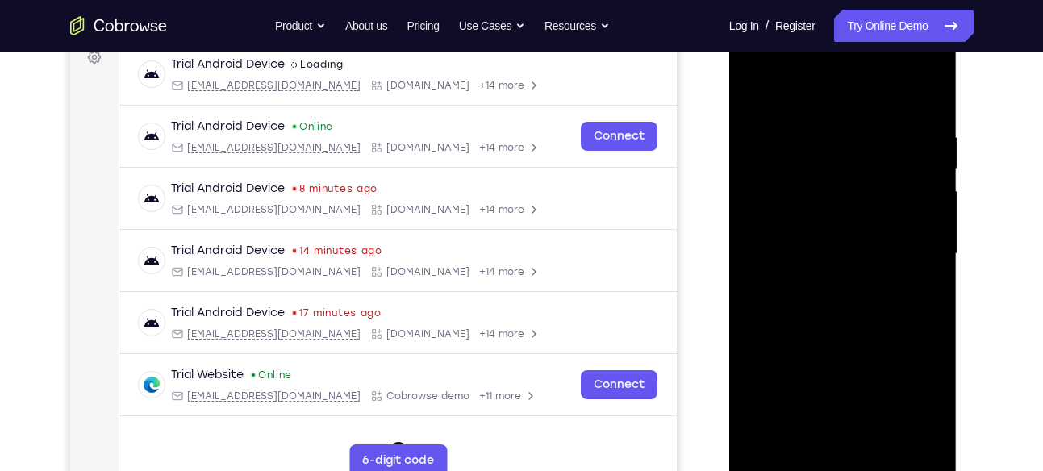
click at [843, 458] on div at bounding box center [842, 254] width 203 height 452
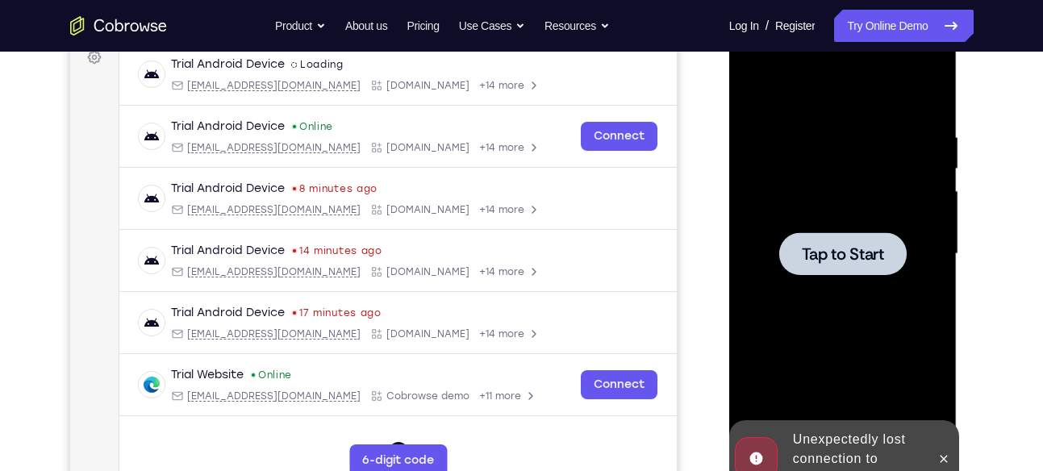
click at [838, 273] on div at bounding box center [842, 253] width 127 height 43
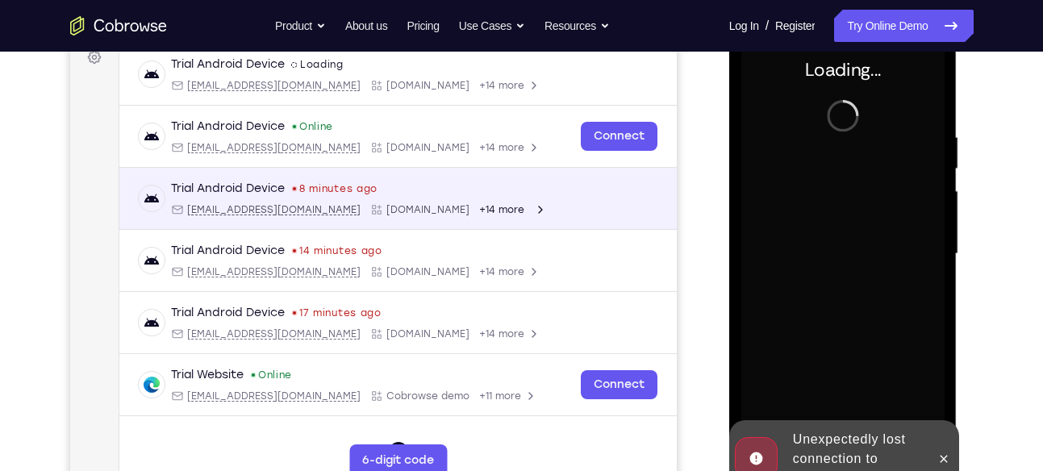
scroll to position [287, 0]
